Goal: Transaction & Acquisition: Purchase product/service

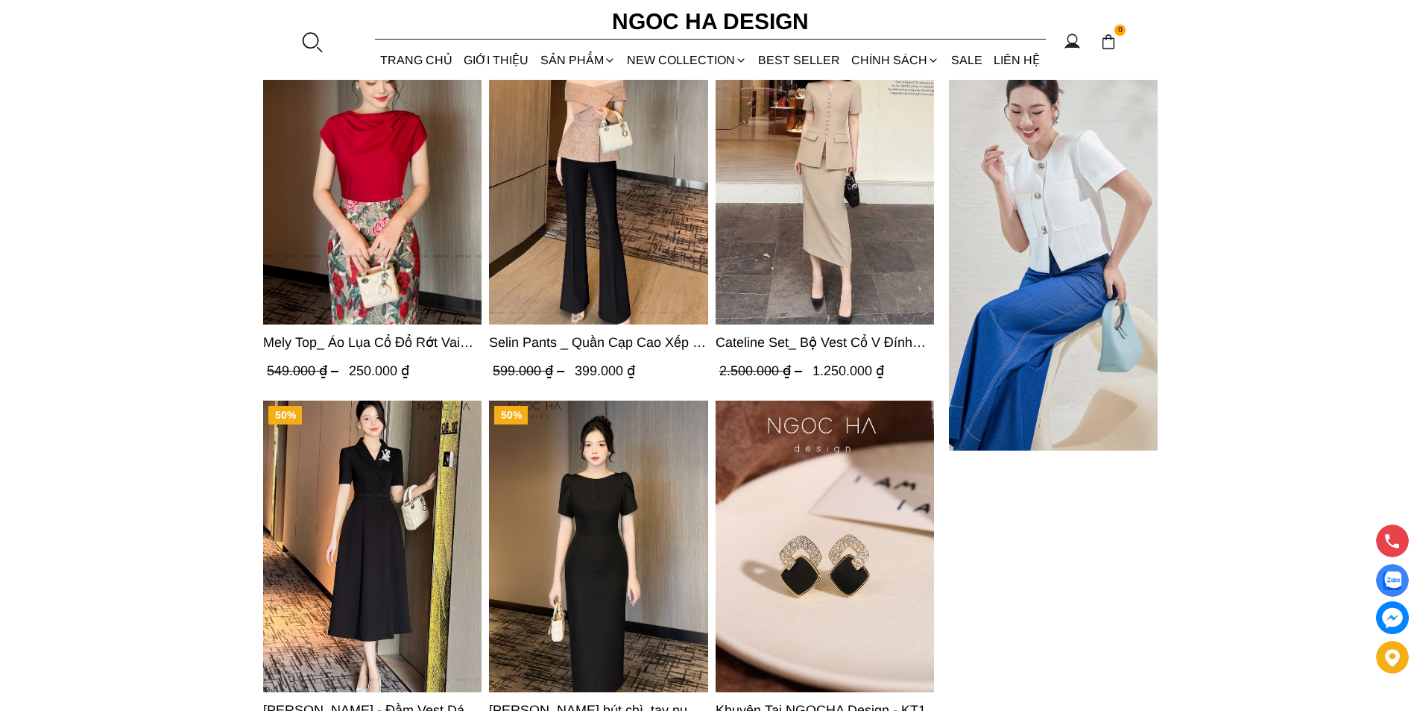
scroll to position [4921, 0]
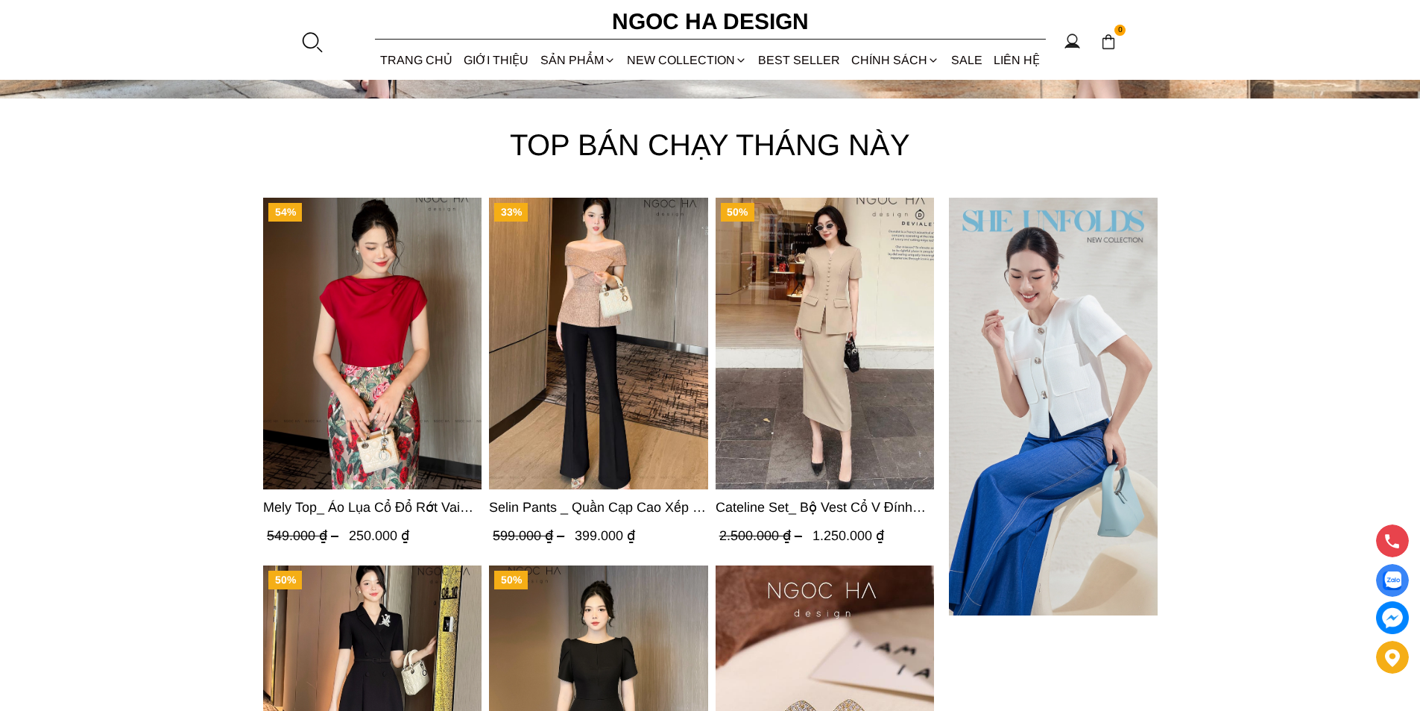
click at [869, 413] on img "Product image - Cateline Set_ Bộ Vest Cổ V Đính Cúc Nhí Chân Váy Bút Chì BJ127" at bounding box center [825, 344] width 218 height 292
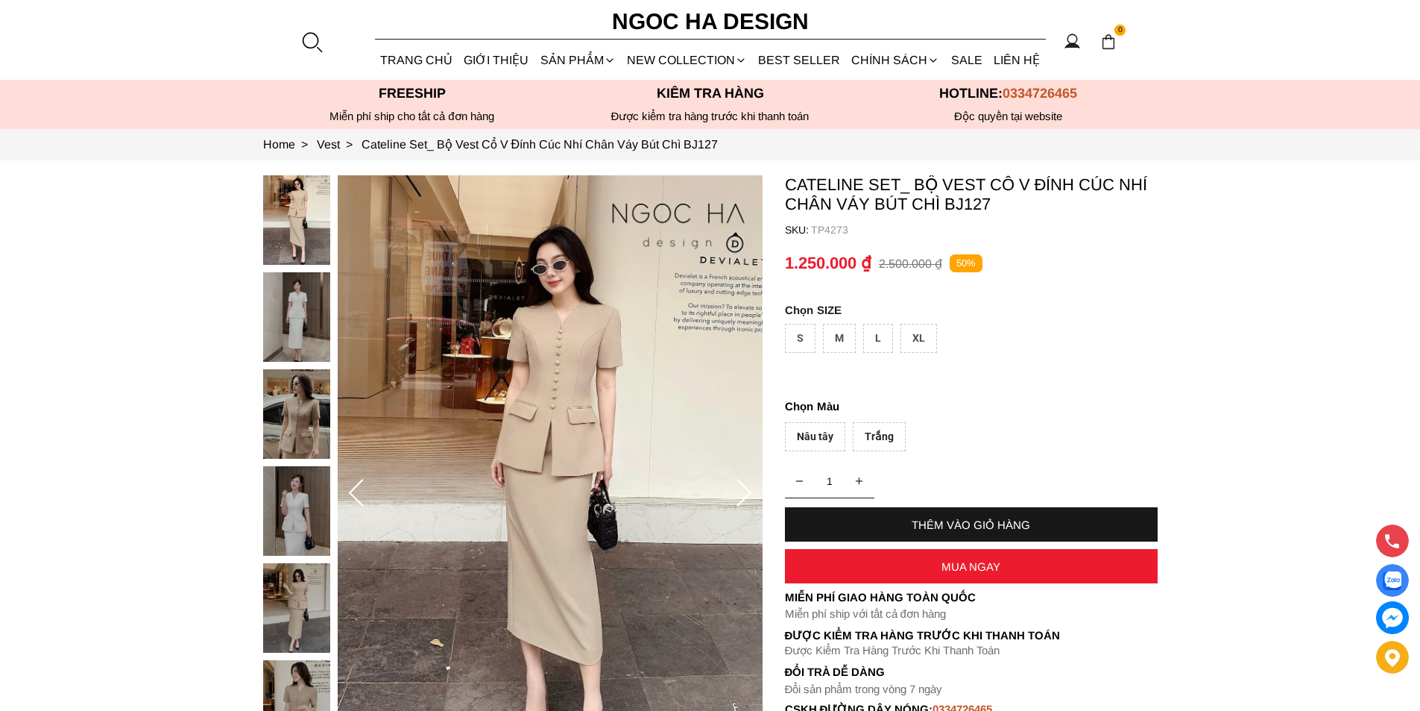
click at [302, 336] on img at bounding box center [296, 316] width 67 height 89
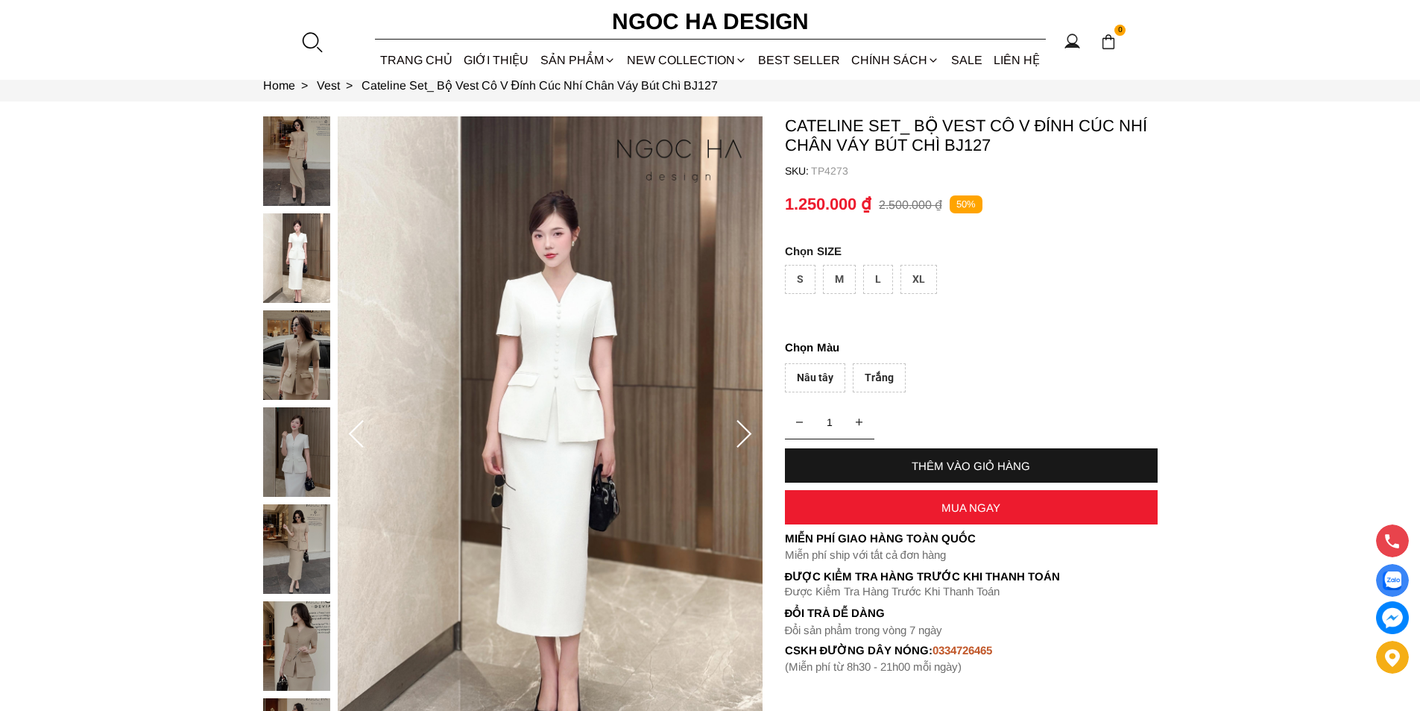
scroll to position [149, 0]
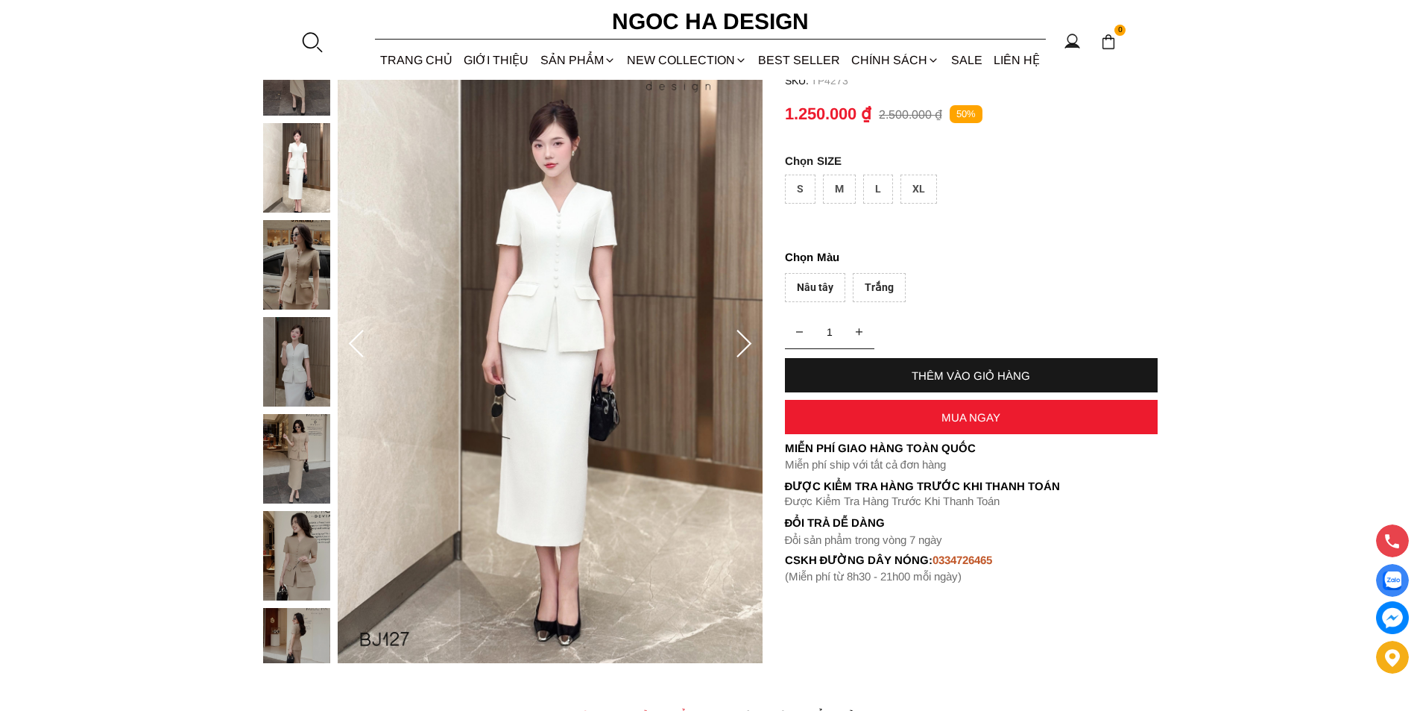
click at [294, 450] on img at bounding box center [296, 458] width 67 height 89
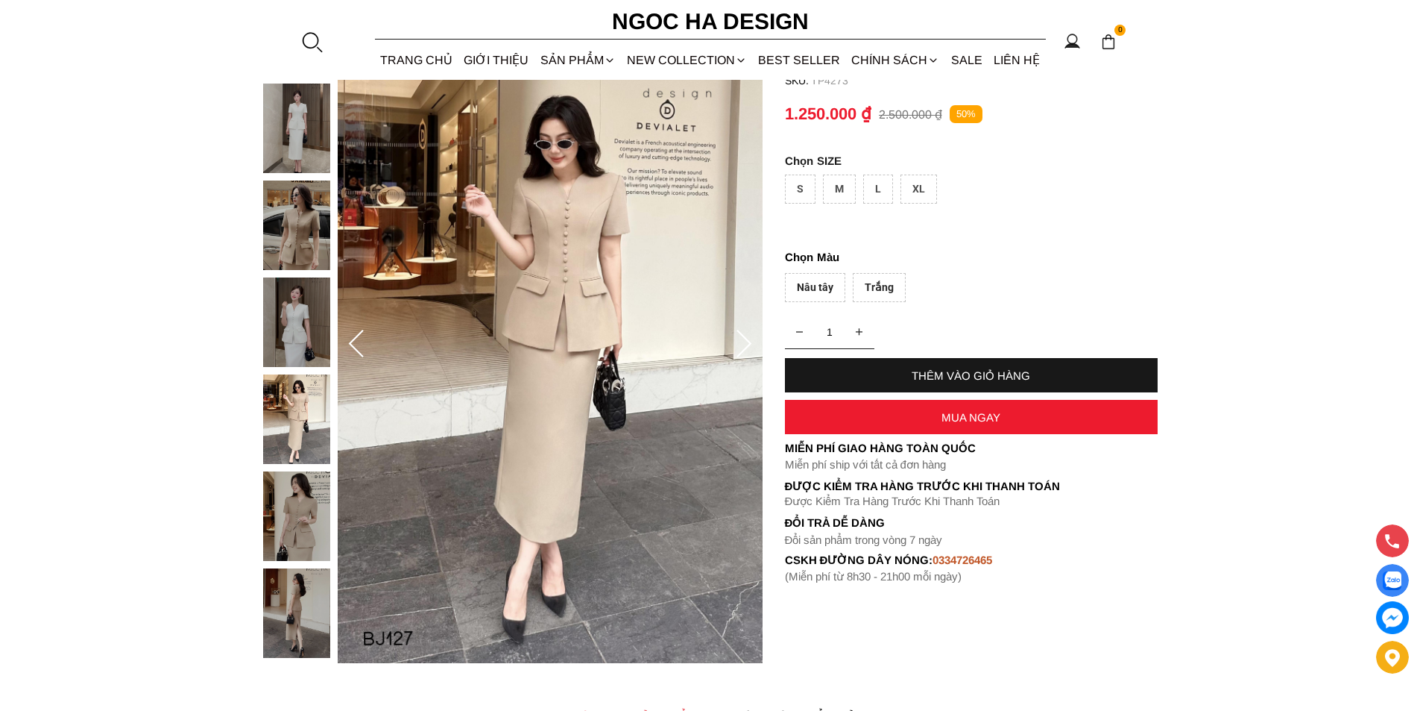
click at [832, 189] on div "M" at bounding box center [839, 188] width 33 height 29
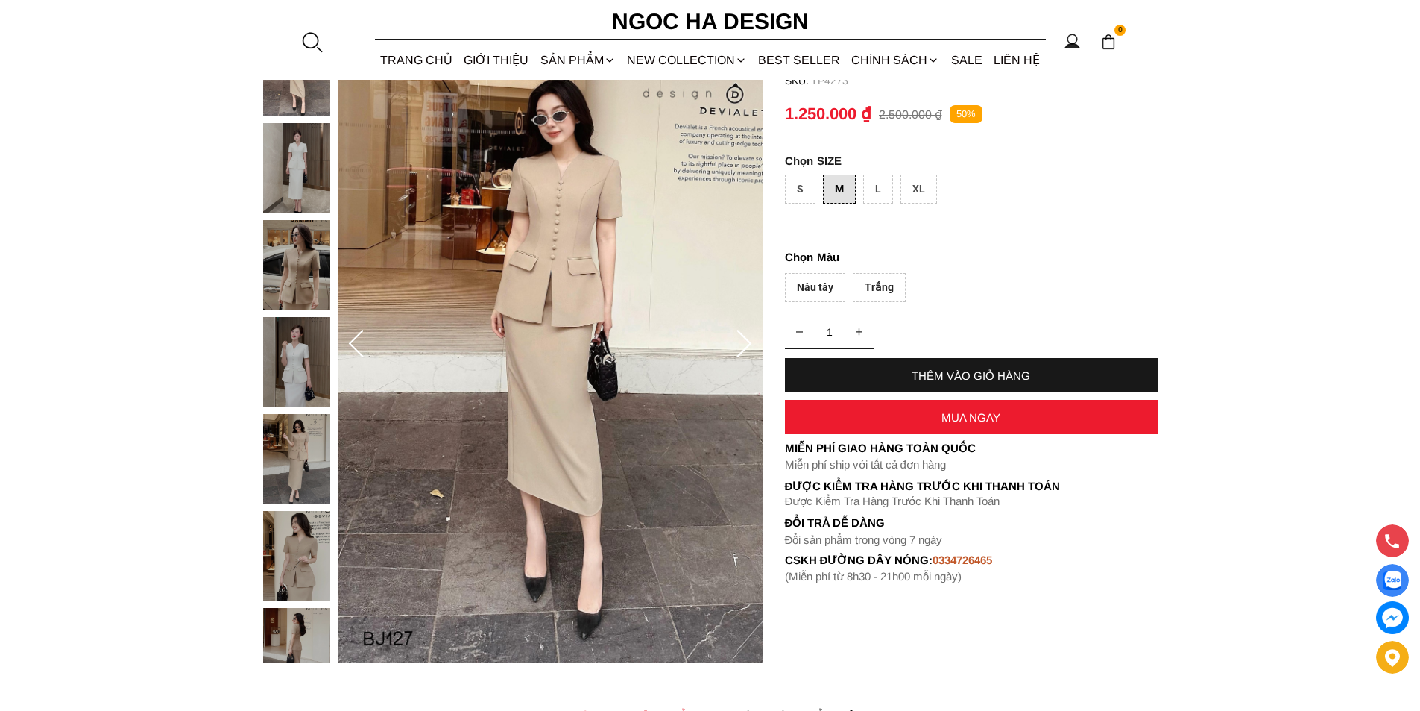
click at [825, 287] on div "Nâu tây" at bounding box center [815, 287] width 60 height 29
